Goal: Information Seeking & Learning: Learn about a topic

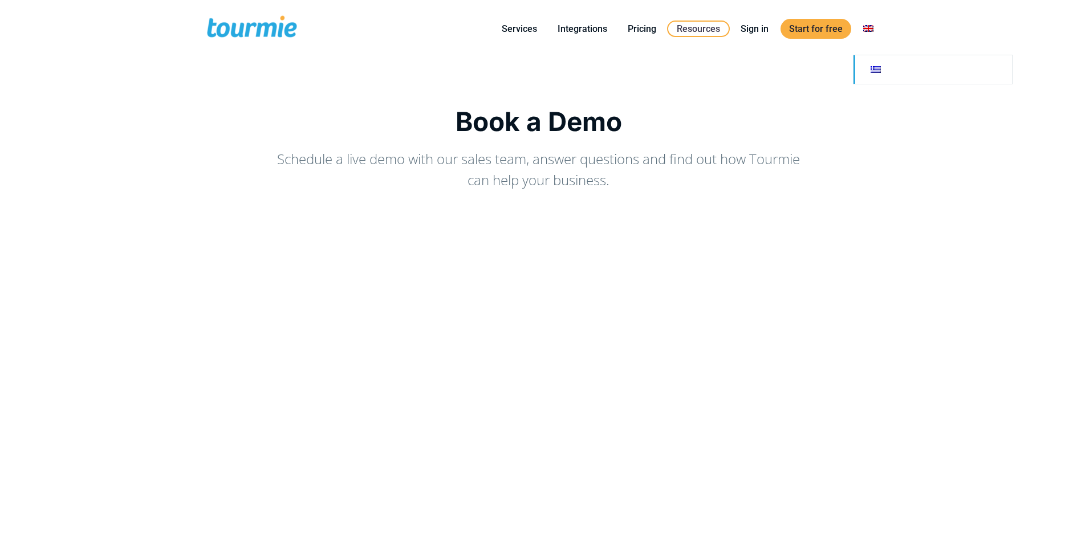
click at [871, 70] on link at bounding box center [933, 69] width 159 height 29
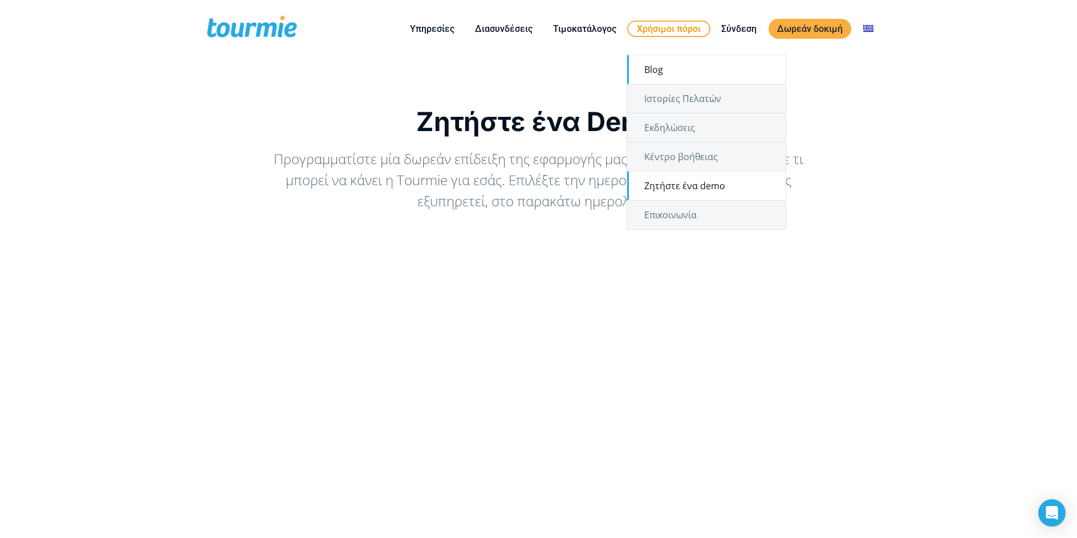
click at [646, 81] on link "Blog" at bounding box center [706, 69] width 159 height 29
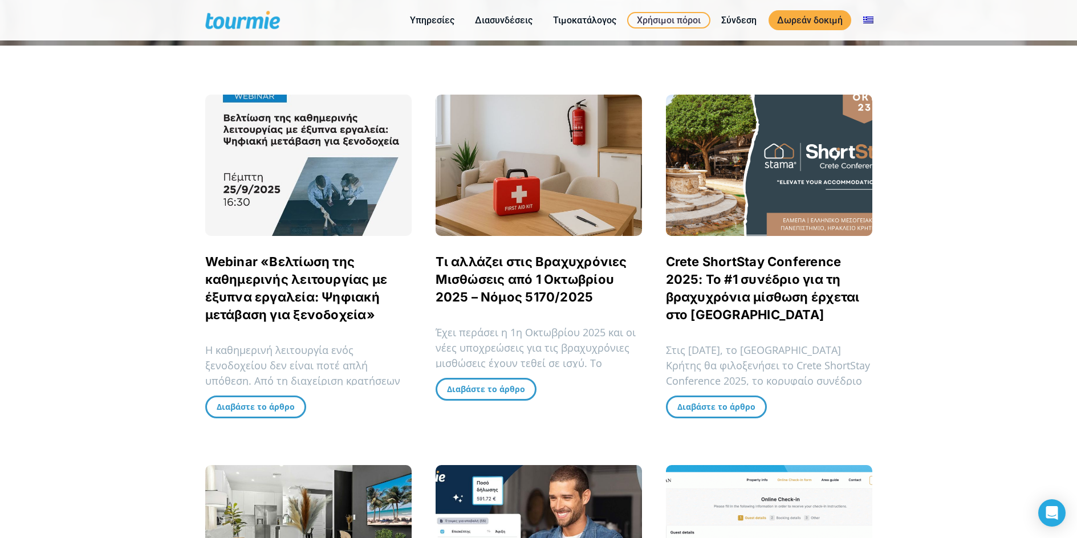
scroll to position [228, 0]
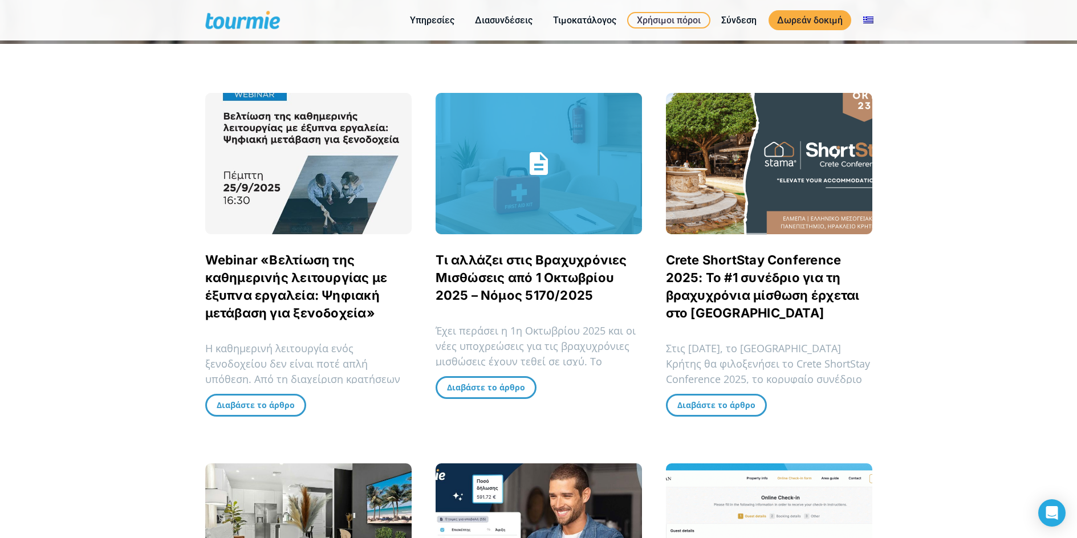
click at [509, 289] on link "Τι αλλάζει στις Βραχυχρόνιες Μισθώσεις από 1 Οκτωβρίου 2025 – Νόμος 5170/2025" at bounding box center [532, 278] width 192 height 50
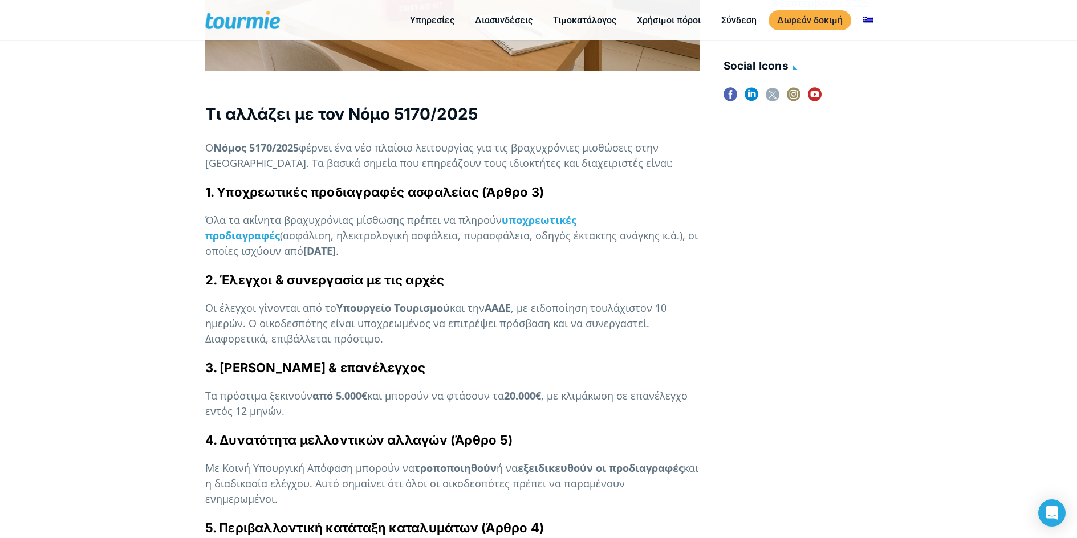
scroll to position [684, 0]
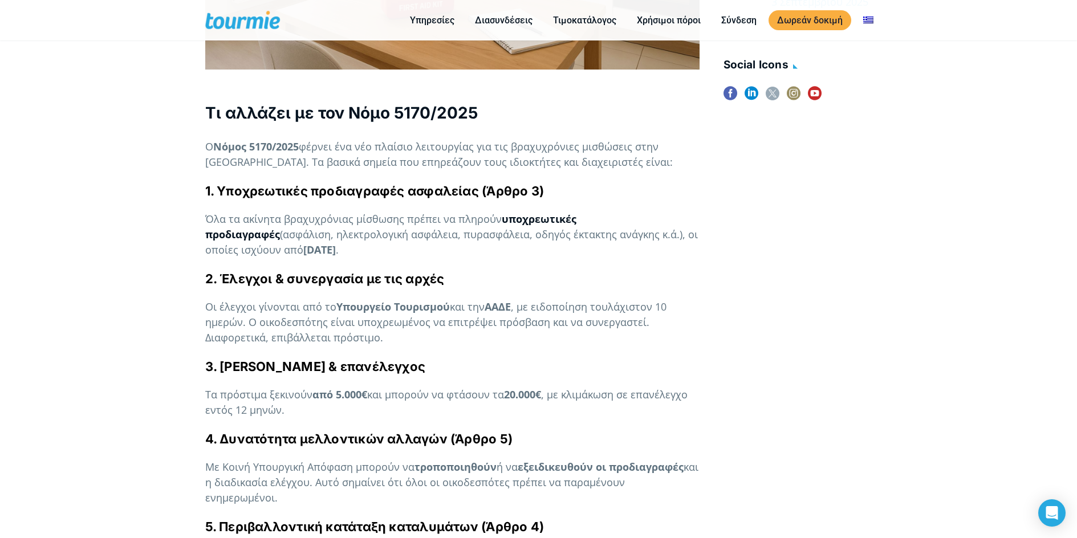
click at [564, 212] on strong "υποχρεωτικές προδιαγραφές" at bounding box center [390, 226] width 371 height 29
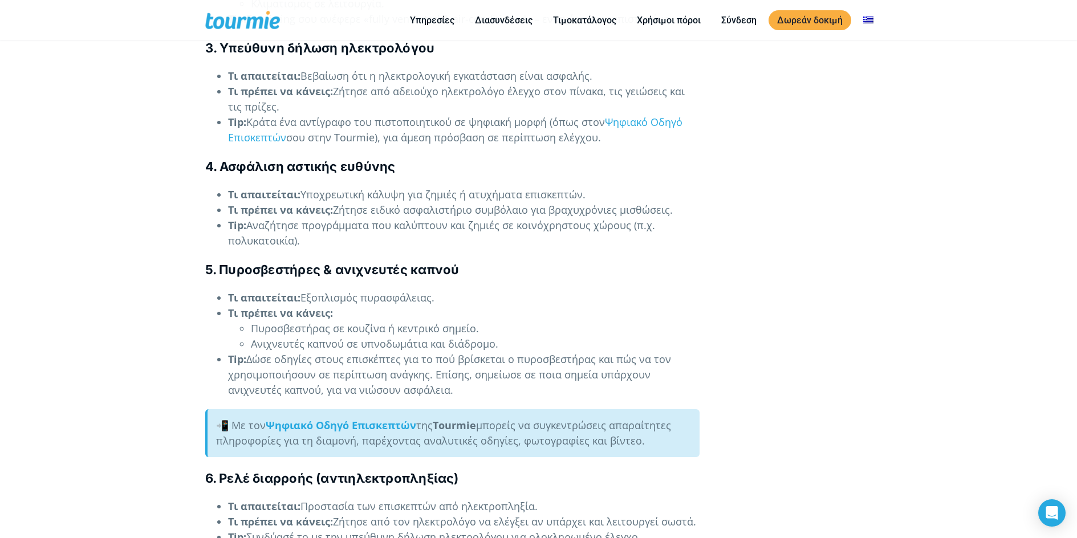
scroll to position [2053, 0]
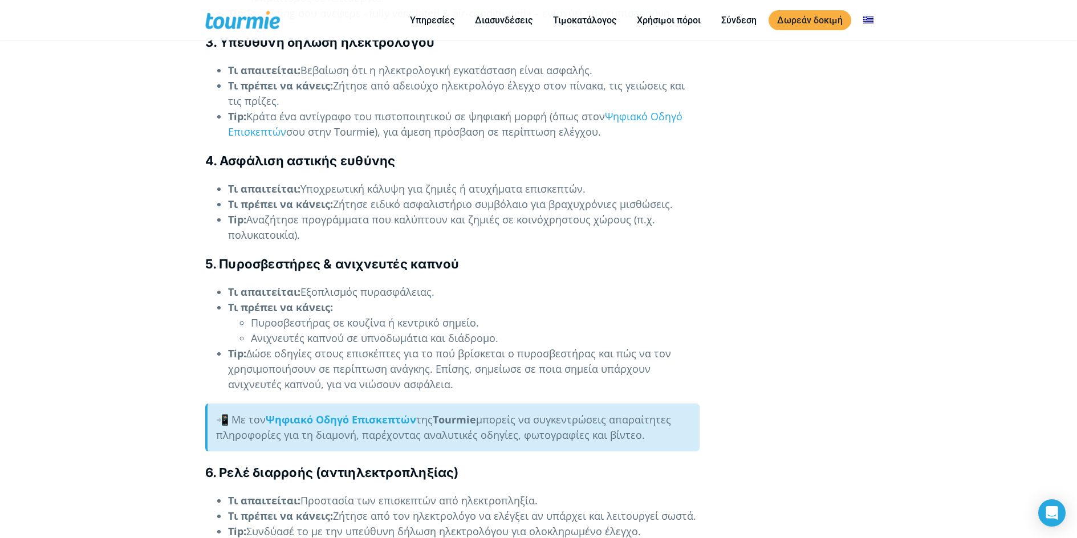
click at [321, 331] on li "Ανιχνευτές καπνού σε υπνοδωμάτια και διάδρομο." at bounding box center [475, 338] width 449 height 15
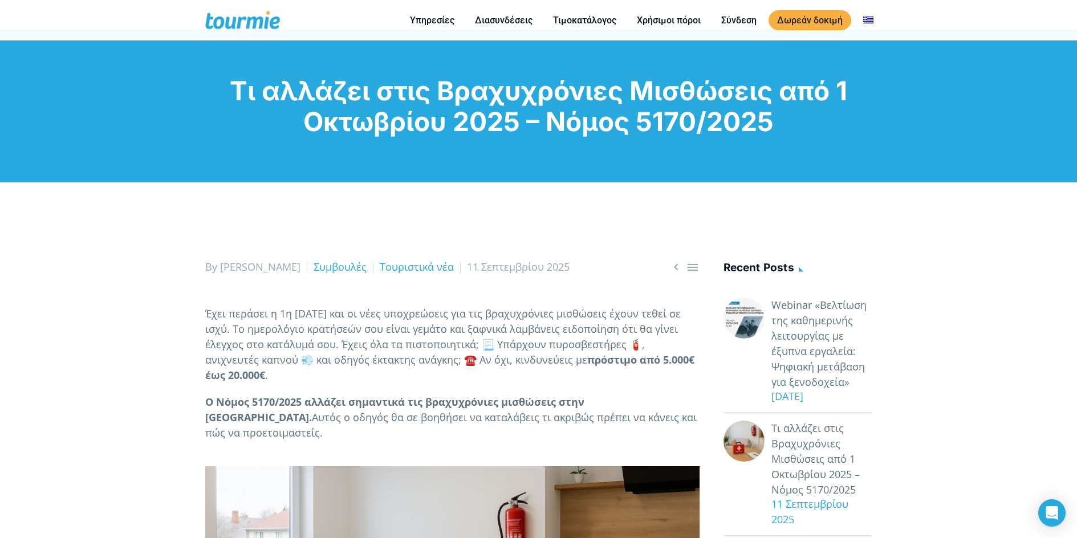
scroll to position [0, 0]
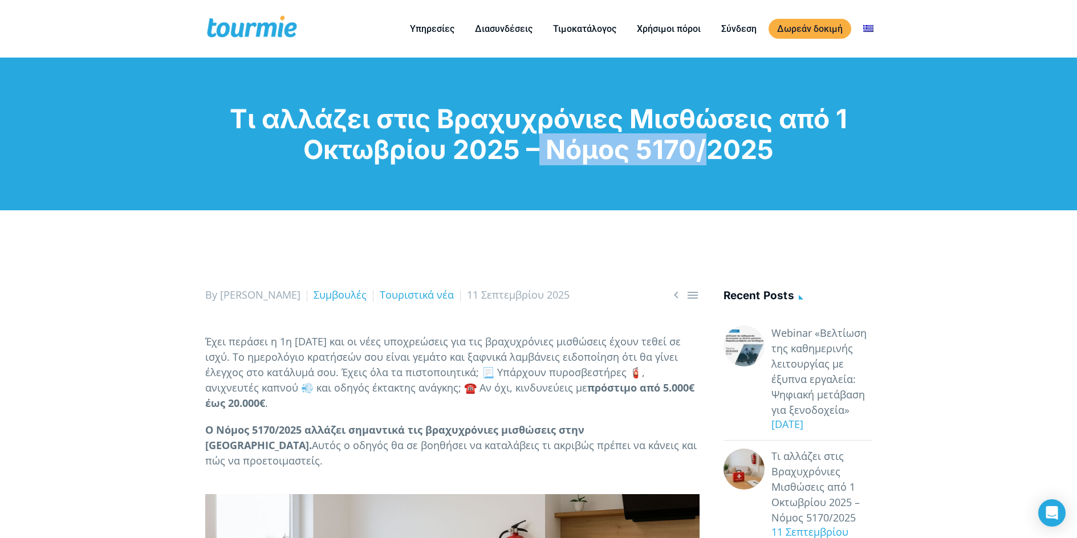
drag, startPoint x: 513, startPoint y: 148, endPoint x: 677, endPoint y: 151, distance: 163.7
click at [677, 151] on h1 "Τι αλλάζει στις Βραχυχρόνιες Μισθώσεις από 1 Οκτωβρίου 2025 – Νόμος 5170/2025" at bounding box center [538, 134] width 667 height 62
drag, startPoint x: 770, startPoint y: 146, endPoint x: 550, endPoint y: 165, distance: 220.9
click at [550, 165] on div "Τι αλλάζει στις Βραχυχρόνιες Μισθώσεις από 1 Οκτωβρίου 2025 – Νόμος 5170/2025" at bounding box center [538, 134] width 1077 height 153
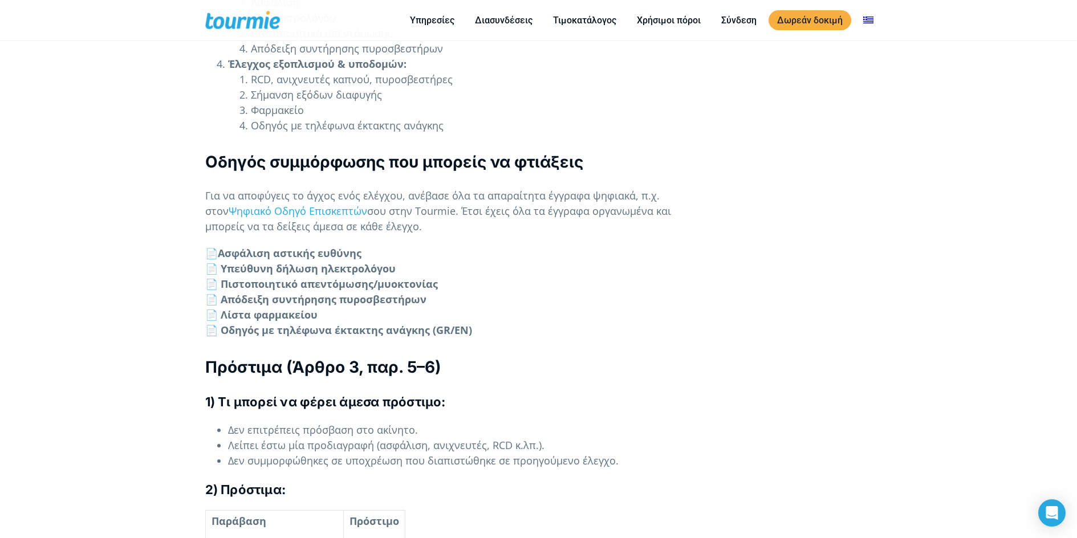
scroll to position [3762, 0]
